Goal: Find specific page/section: Find specific page/section

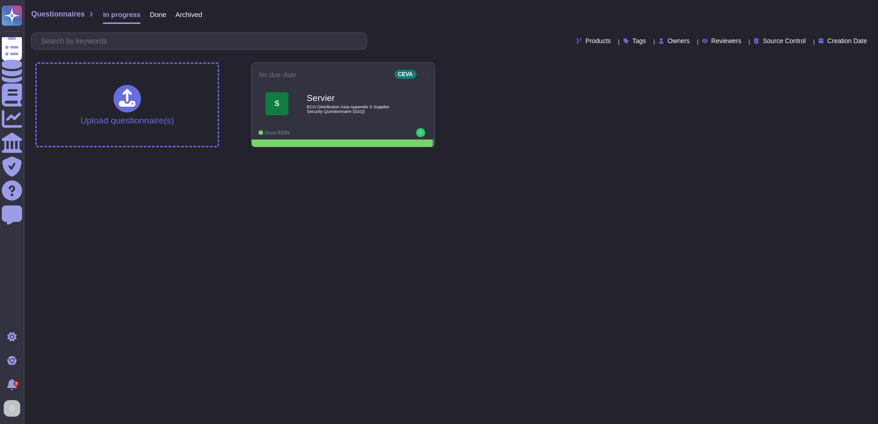
click at [150, 15] on span "Done" at bounding box center [158, 14] width 17 height 7
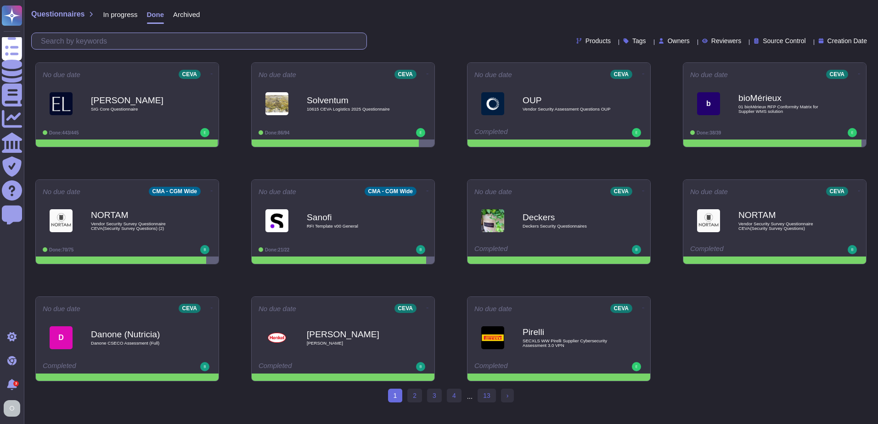
click at [87, 41] on input "text" at bounding box center [201, 41] width 330 height 16
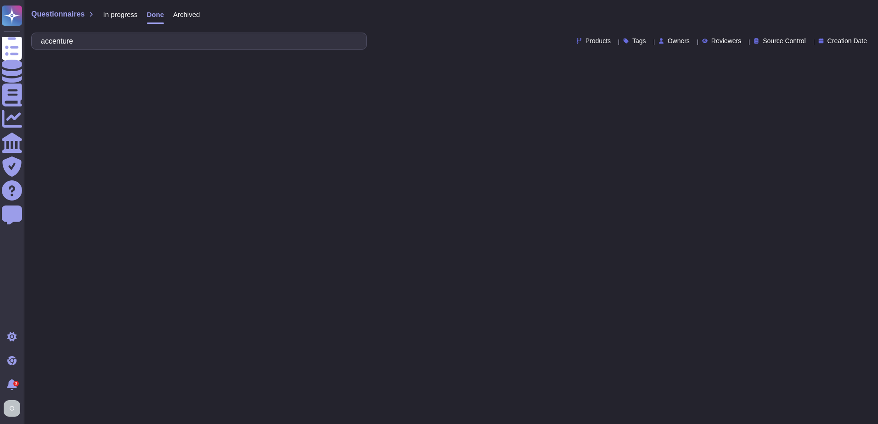
type input "Accenture"
click at [116, 13] on span "In progress" at bounding box center [120, 14] width 34 height 7
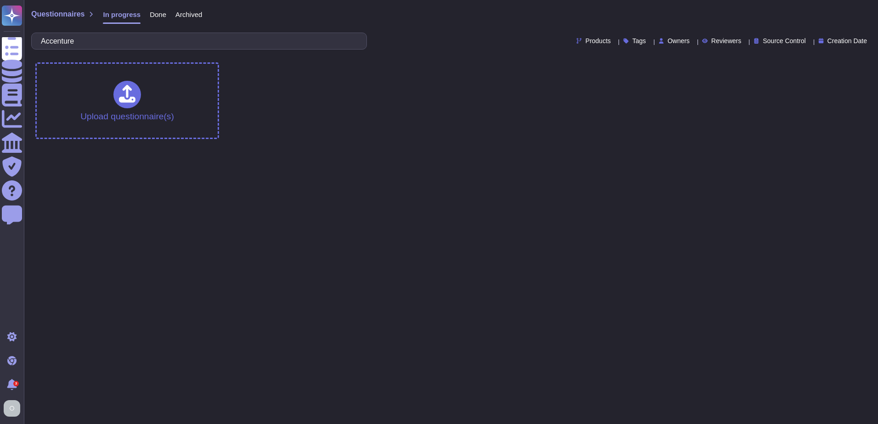
click at [190, 17] on span "Archived" at bounding box center [188, 14] width 27 height 7
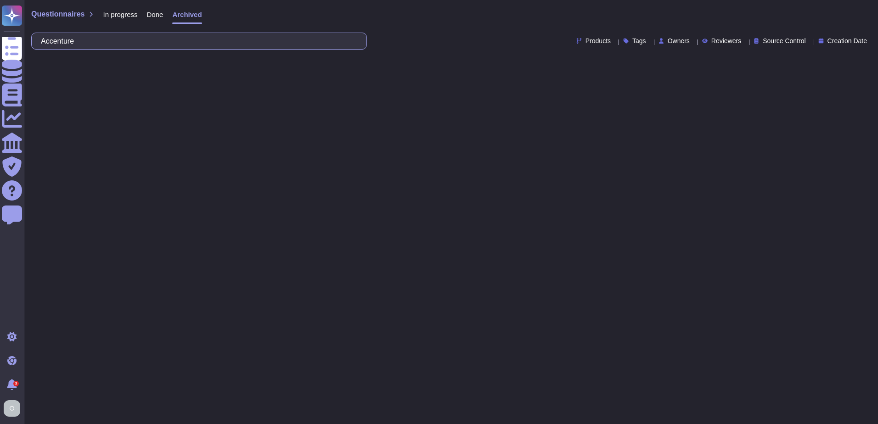
drag, startPoint x: 88, startPoint y: 42, endPoint x: 31, endPoint y: 40, distance: 57.0
click at [31, 40] on div "Accenture" at bounding box center [199, 41] width 336 height 17
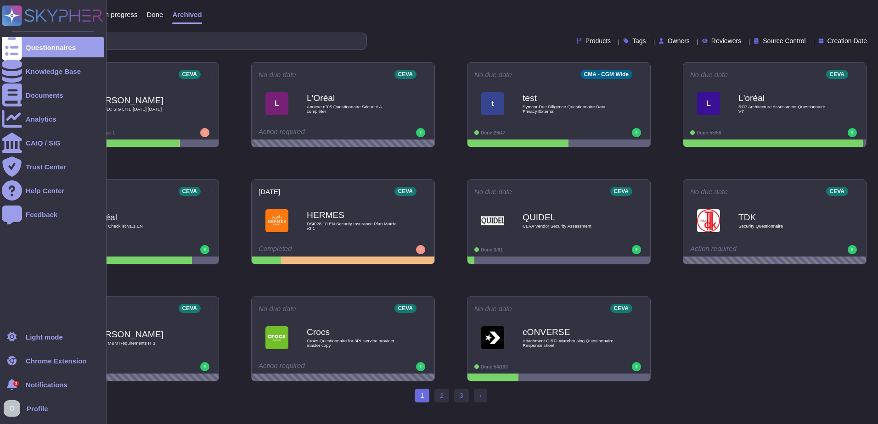
click at [45, 382] on span "Notifications" at bounding box center [47, 385] width 42 height 7
